Goal: Find contact information: Find contact information

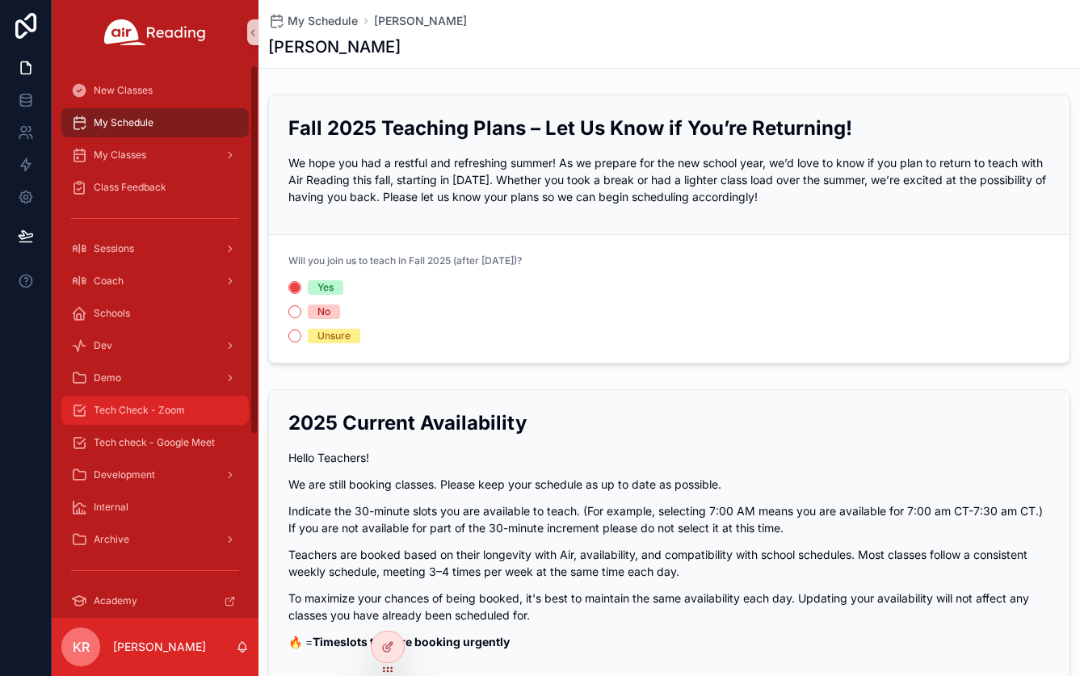
click at [154, 421] on div "Tech Check - Zoom" at bounding box center [155, 411] width 168 height 26
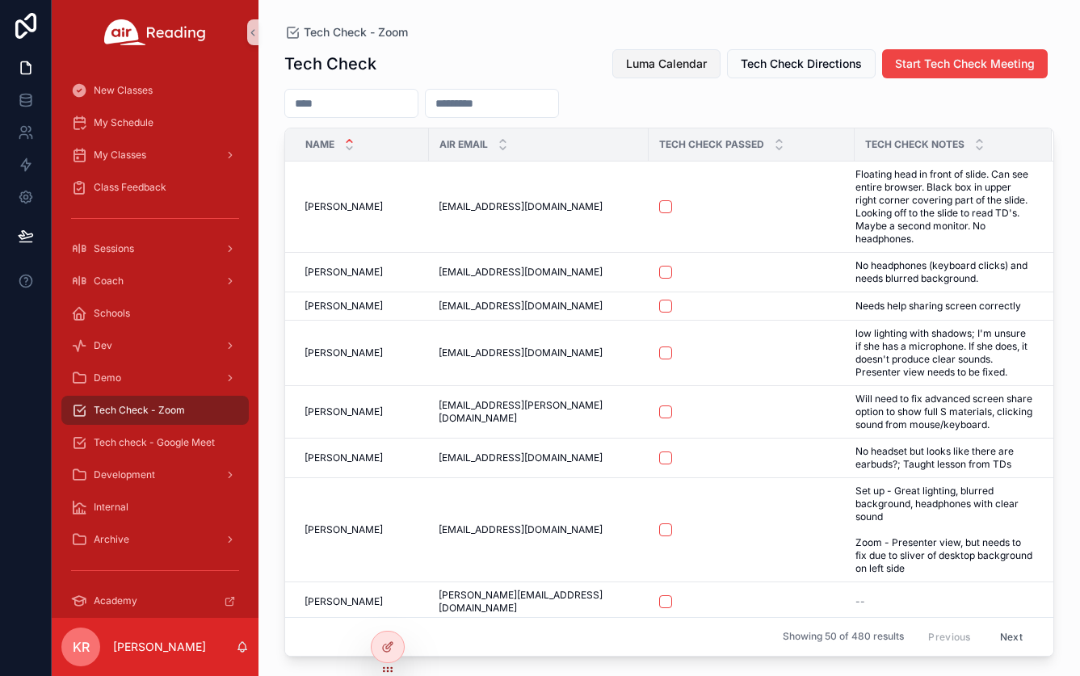
click at [654, 63] on span "Luma Calendar" at bounding box center [666, 64] width 81 height 16
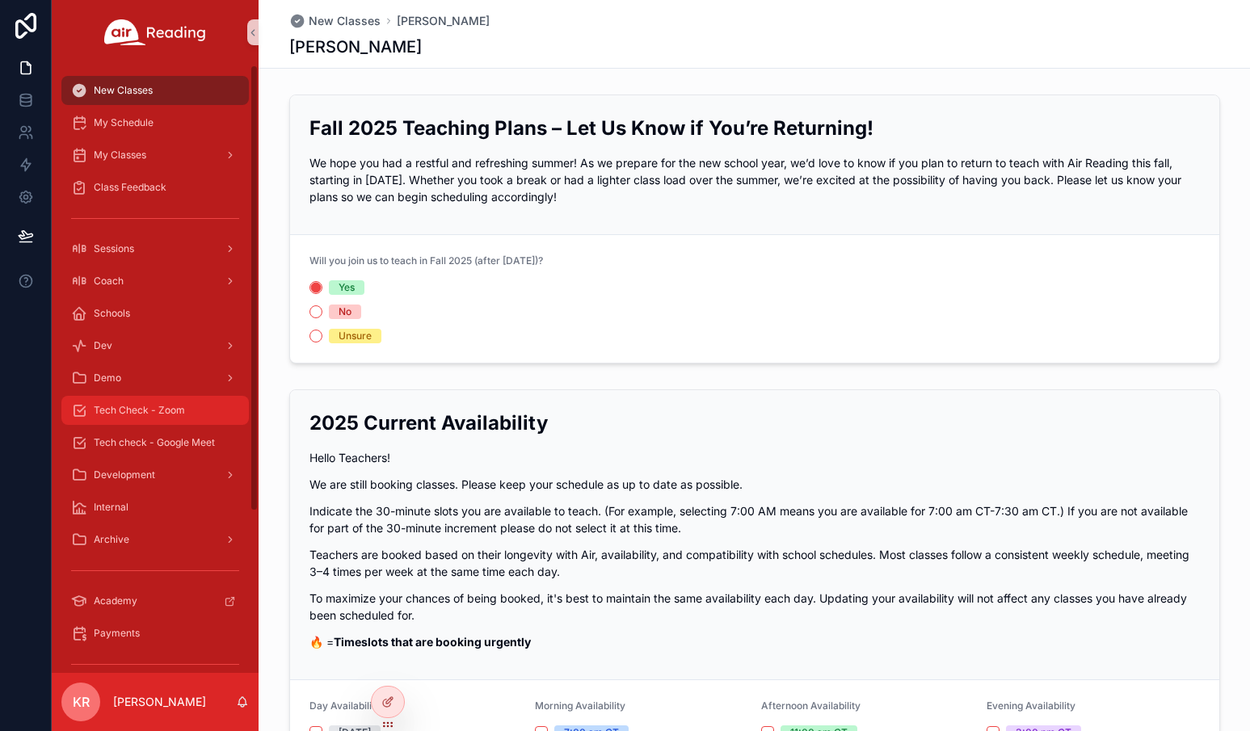
click at [144, 419] on div "Tech Check - Zoom" at bounding box center [155, 411] width 168 height 26
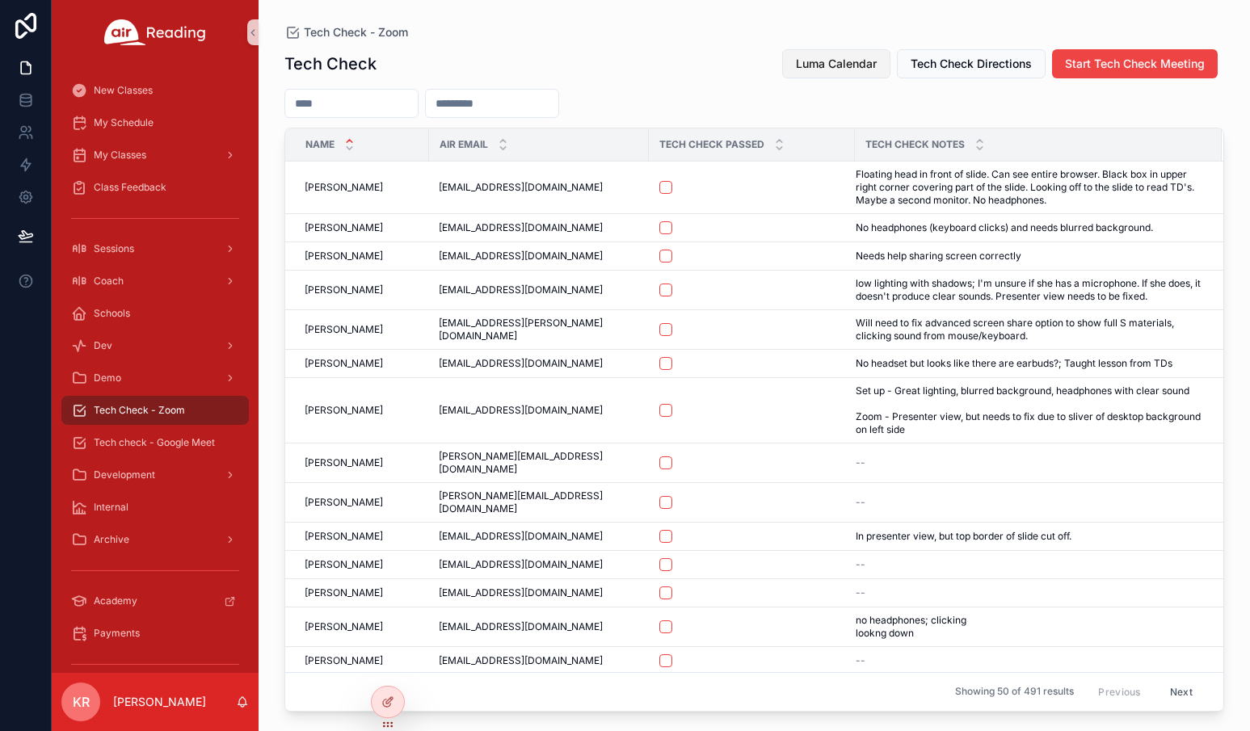
click at [862, 63] on span "Luma Calendar" at bounding box center [836, 64] width 81 height 16
click at [126, 135] on div "My Schedule" at bounding box center [155, 123] width 168 height 26
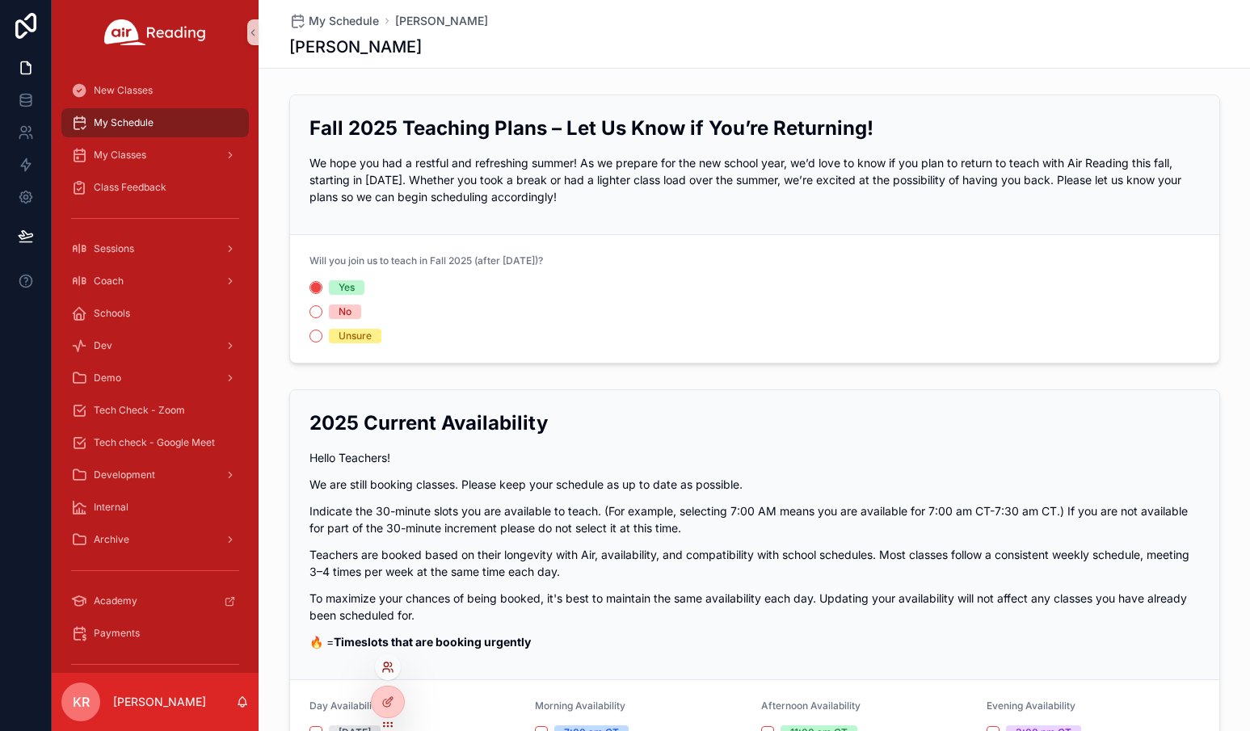
click at [388, 670] on icon at bounding box center [387, 667] width 13 height 13
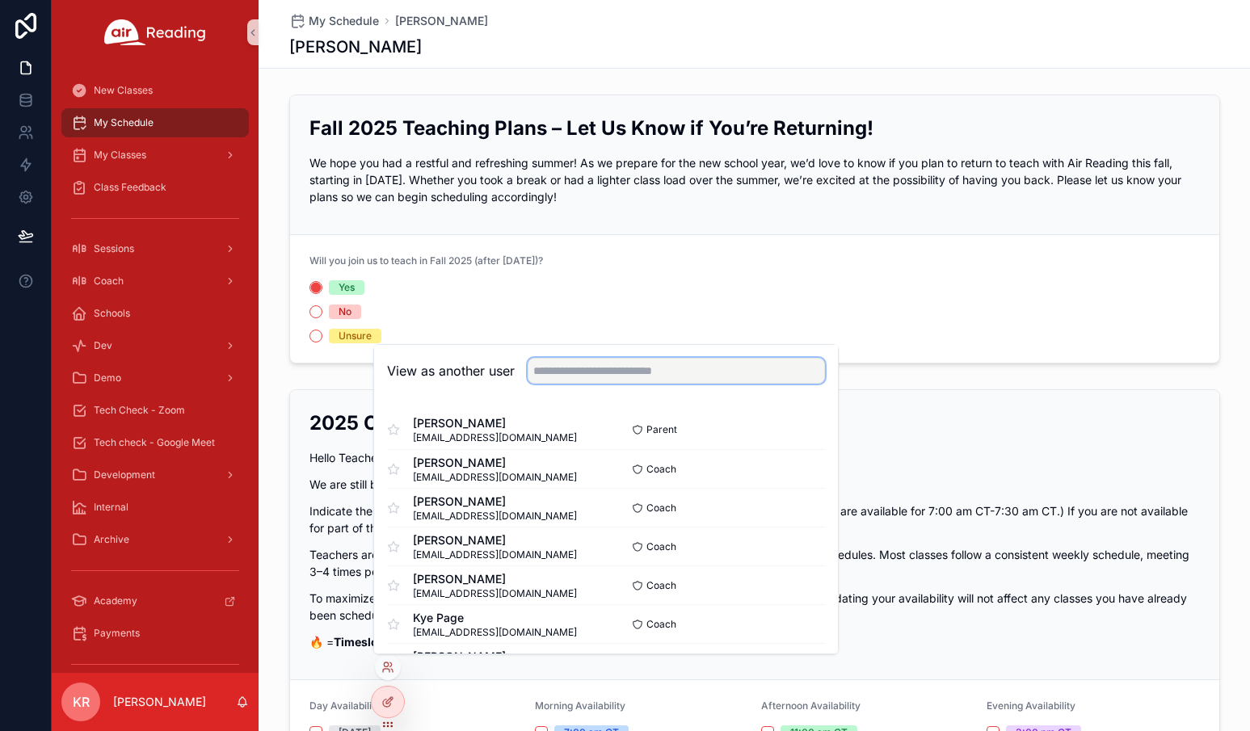
click at [692, 374] on input "text" at bounding box center [676, 371] width 297 height 26
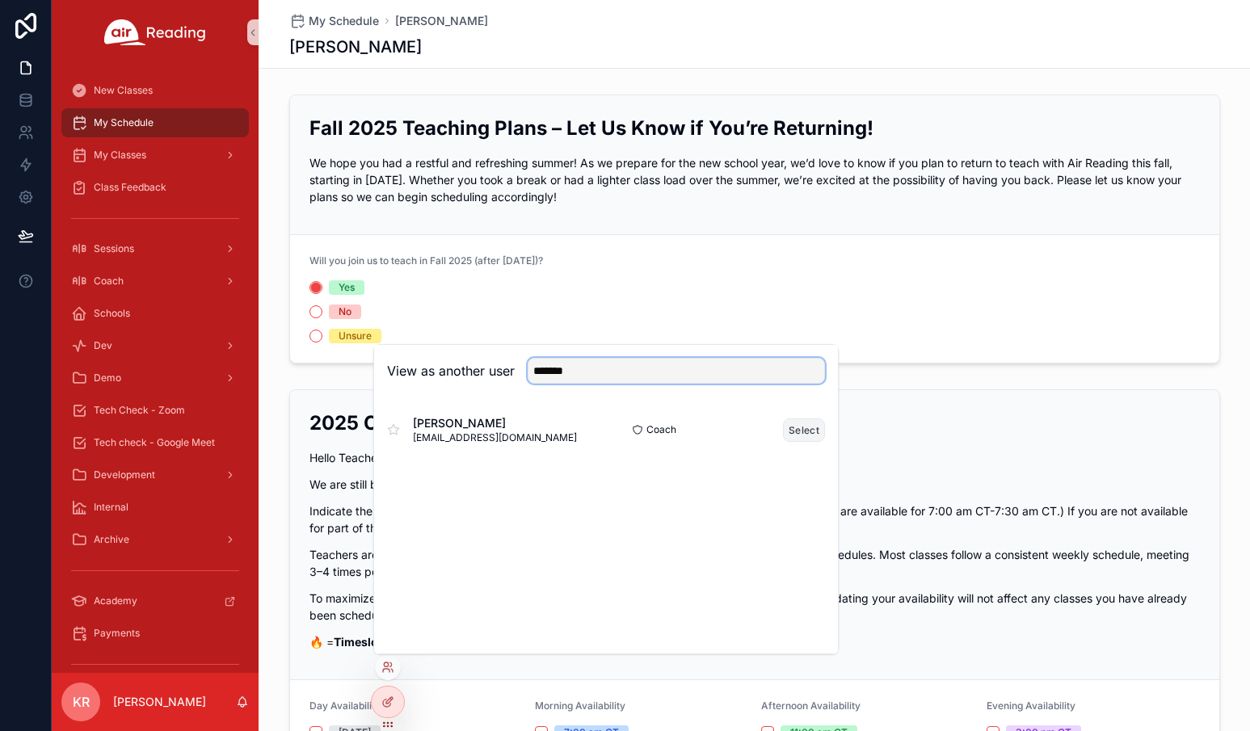
type input "*******"
click at [806, 429] on button "Select" at bounding box center [804, 430] width 42 height 23
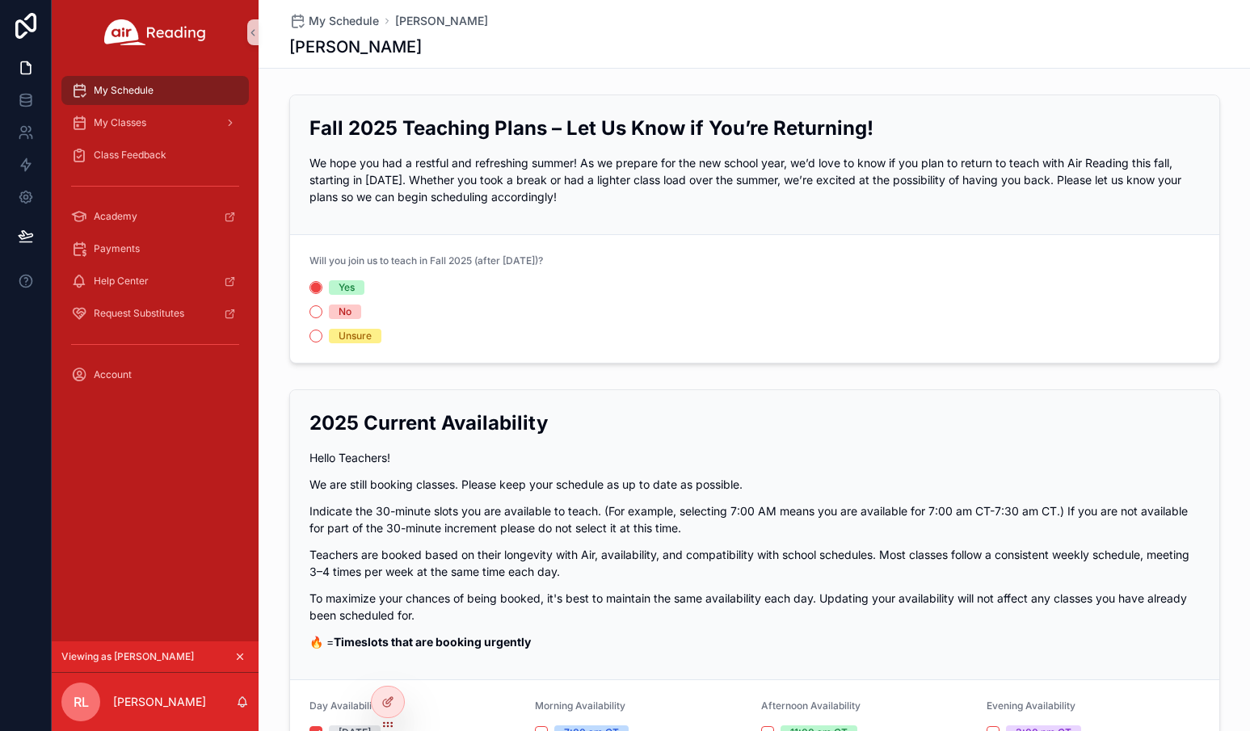
click at [242, 659] on icon "scrollable content" at bounding box center [241, 658] width 6 height 6
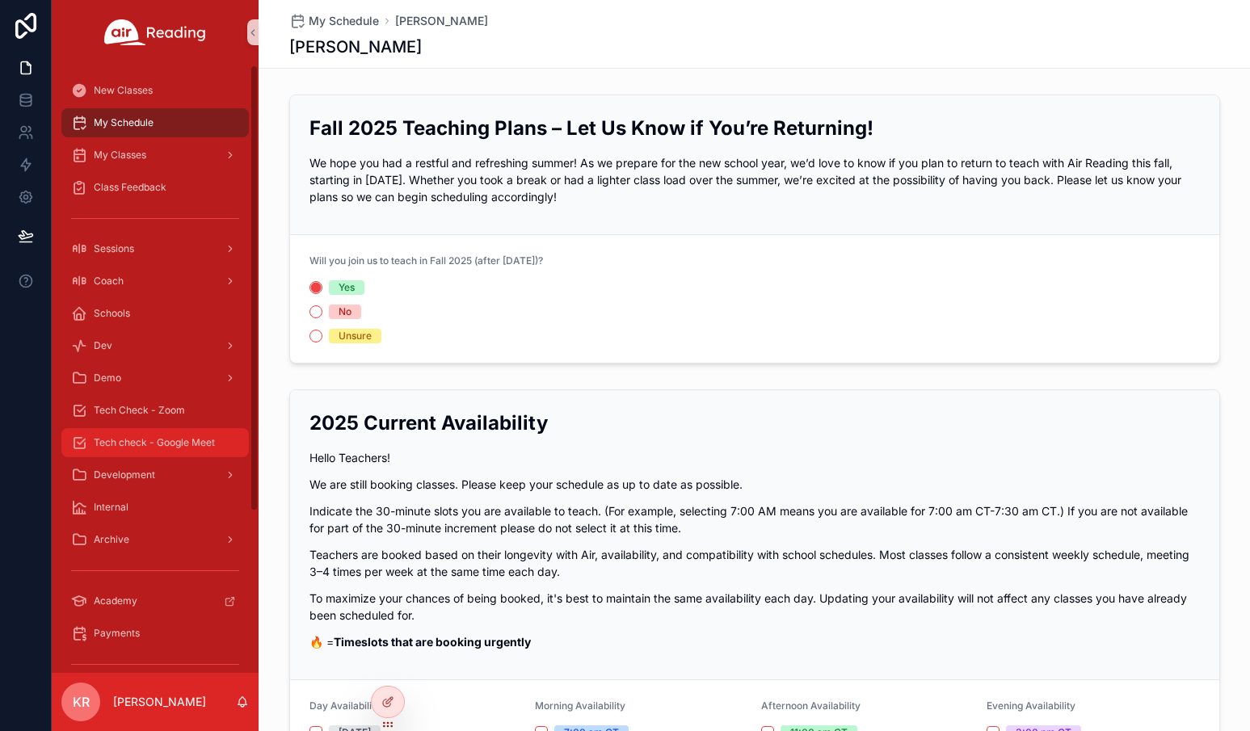
click at [152, 445] on span "Tech check - Google Meet" at bounding box center [154, 442] width 121 height 13
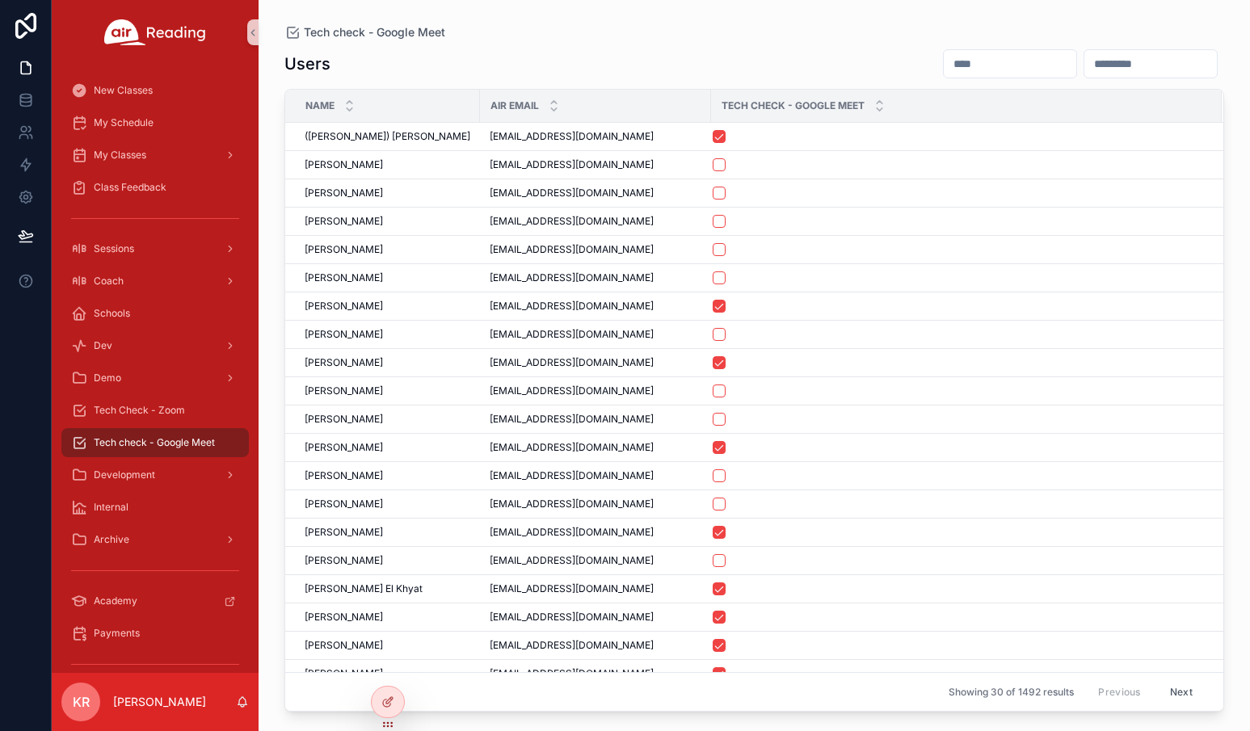
click at [944, 67] on input "scrollable content" at bounding box center [1010, 64] width 133 height 23
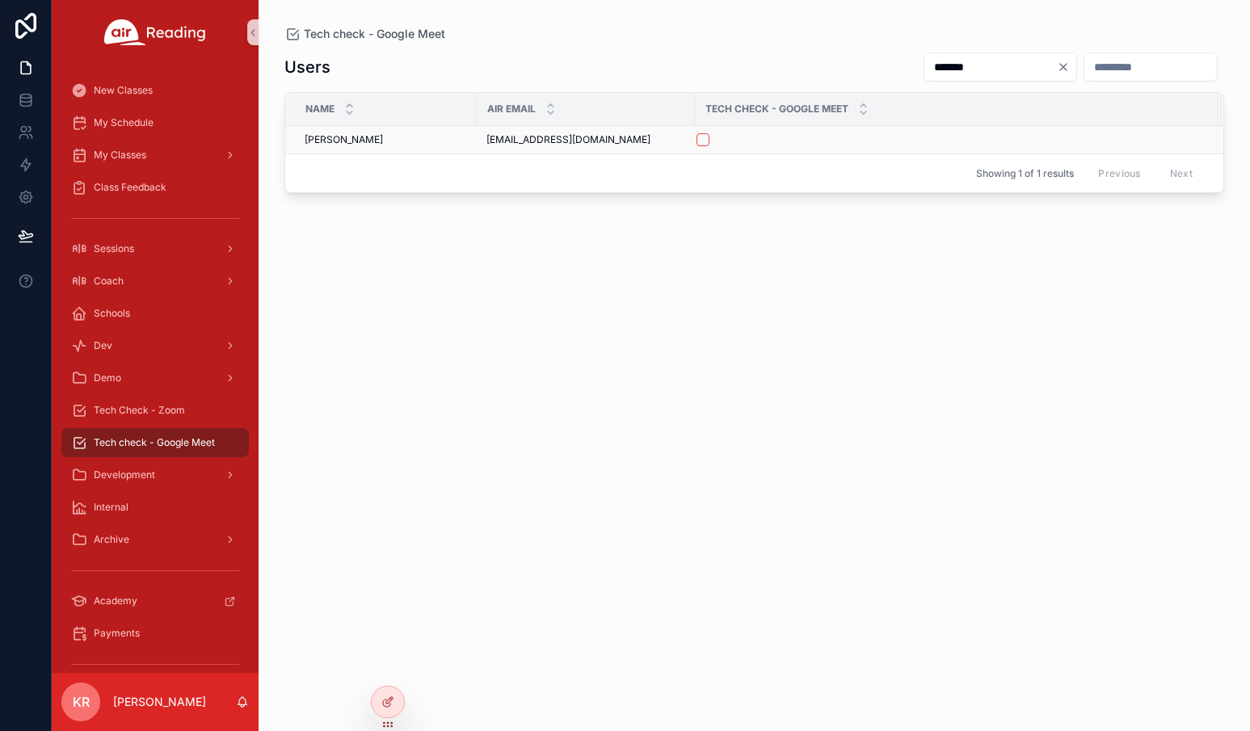
type input "*******"
drag, startPoint x: 581, startPoint y: 140, endPoint x: 482, endPoint y: 148, distance: 98.9
click at [482, 148] on td "rmg2173@gmail.com rmg2173@gmail.com" at bounding box center [586, 140] width 218 height 28
copy span "[EMAIL_ADDRESS][DOMAIN_NAME]"
click at [567, 142] on span "[EMAIL_ADDRESS][DOMAIN_NAME]" at bounding box center [568, 139] width 164 height 13
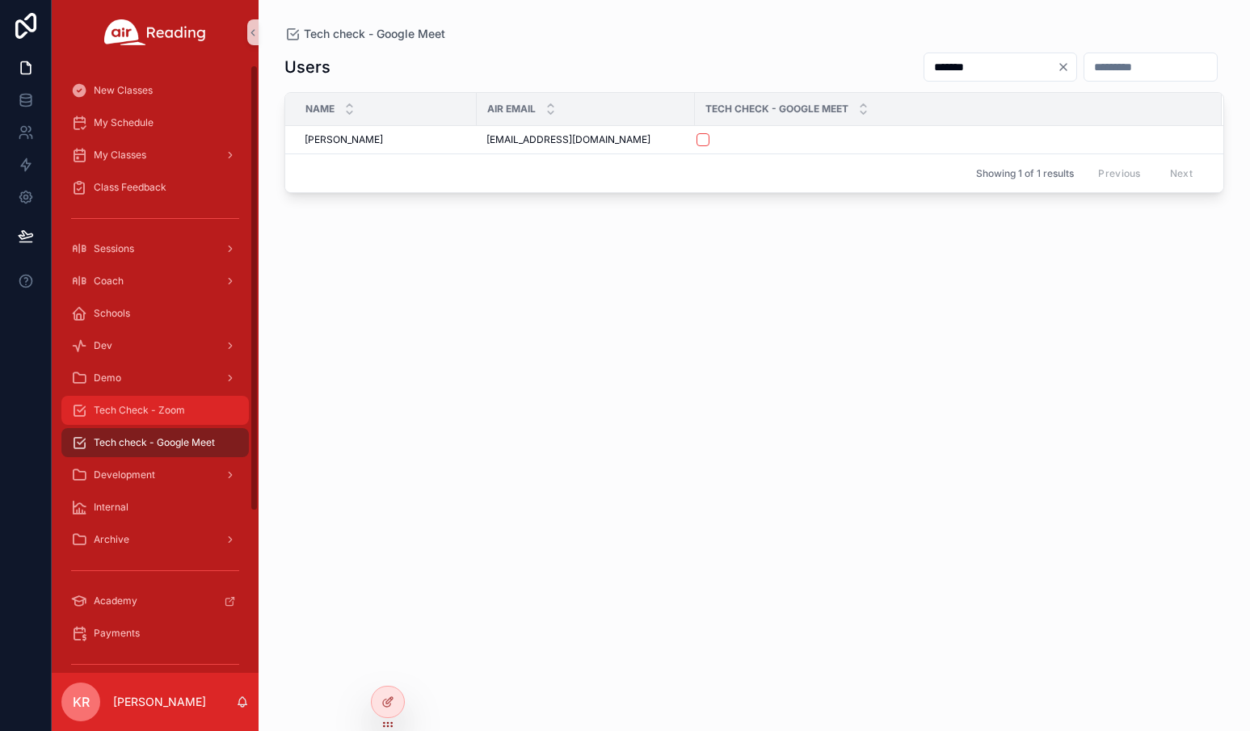
click at [156, 406] on span "Tech Check - Zoom" at bounding box center [139, 410] width 91 height 13
